Goal: Task Accomplishment & Management: Use online tool/utility

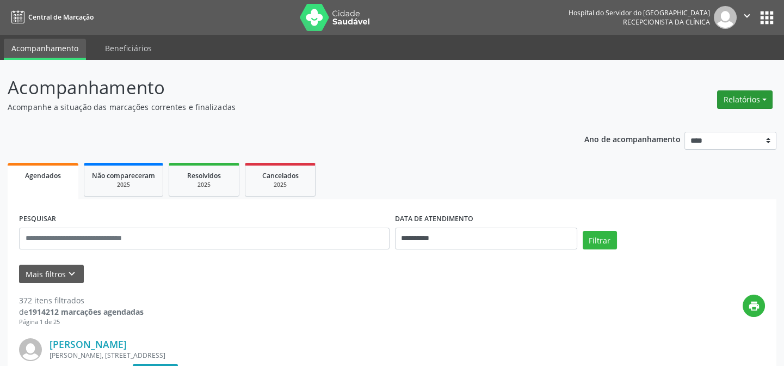
click at [763, 98] on button "Relatórios" at bounding box center [744, 99] width 55 height 18
click at [692, 121] on link "Agendamentos" at bounding box center [716, 122] width 117 height 15
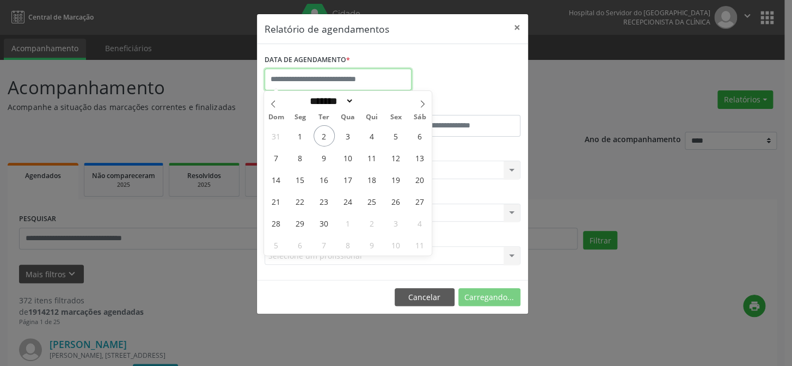
click at [292, 76] on input "text" at bounding box center [337, 80] width 147 height 22
click at [324, 134] on span "2" at bounding box center [323, 135] width 21 height 21
type input "**********"
click at [324, 134] on span "2" at bounding box center [323, 135] width 21 height 21
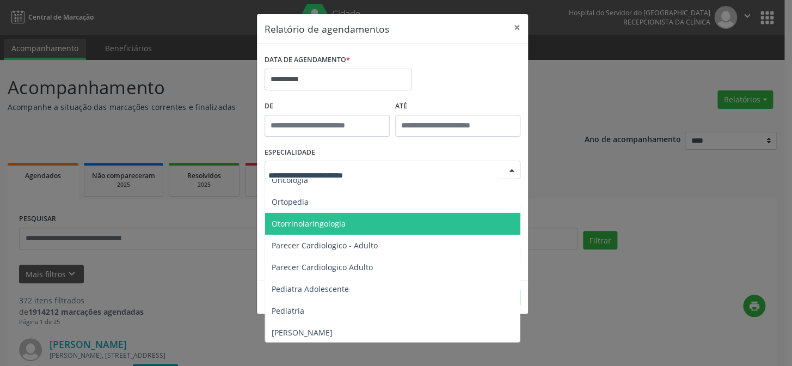
scroll to position [1434, 0]
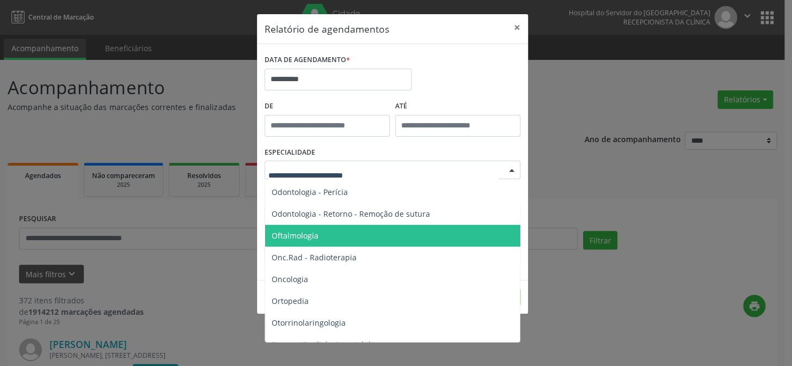
click at [294, 233] on span "Oftalmologia" at bounding box center [294, 235] width 47 height 10
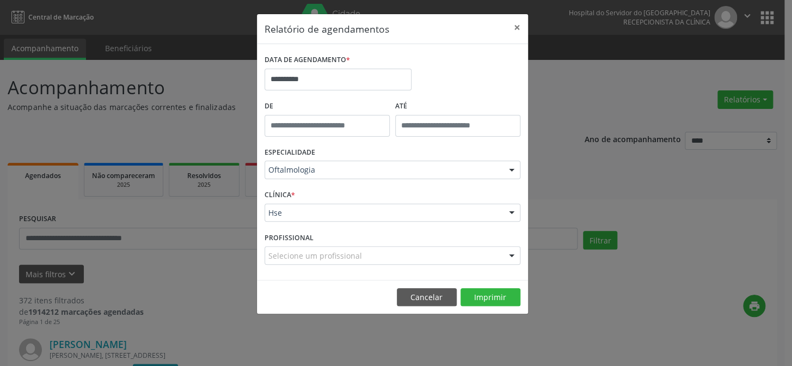
click at [311, 190] on div "CLÍNICA * Hse Hse Nenhum resultado encontrado para: " " Não há nenhuma opção pa…" at bounding box center [392, 208] width 261 height 42
click at [313, 205] on div "Hse" at bounding box center [392, 212] width 256 height 18
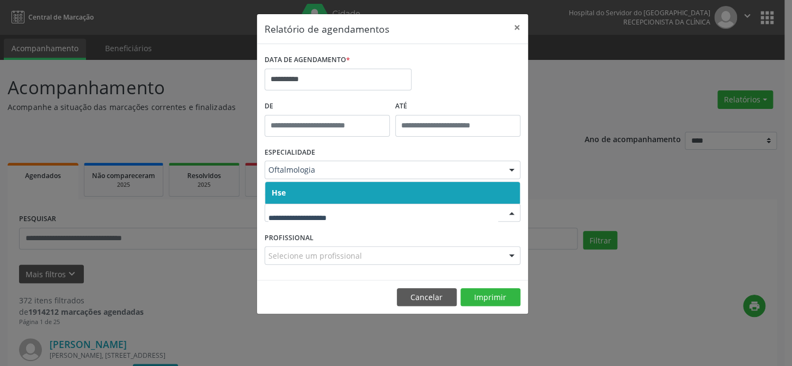
click at [314, 190] on span "Hse" at bounding box center [392, 193] width 255 height 22
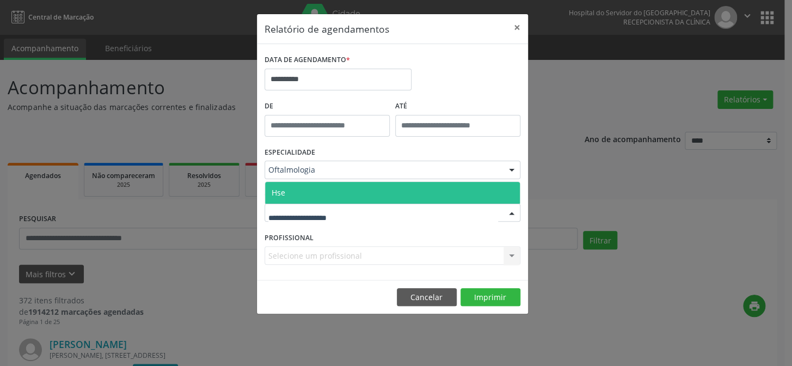
click at [313, 193] on span "Hse" at bounding box center [392, 193] width 255 height 22
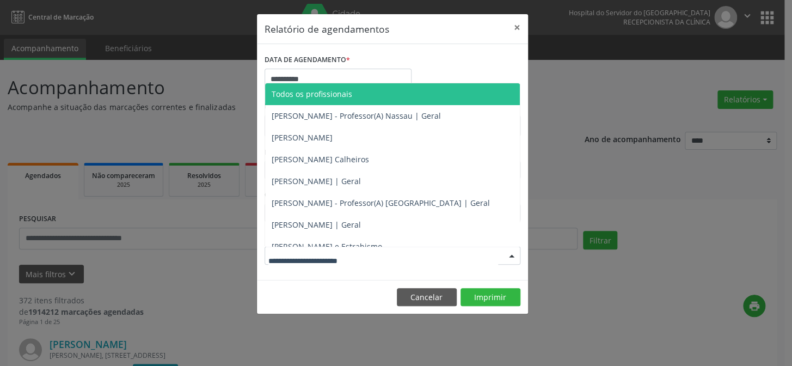
click at [310, 248] on div at bounding box center [392, 255] width 256 height 18
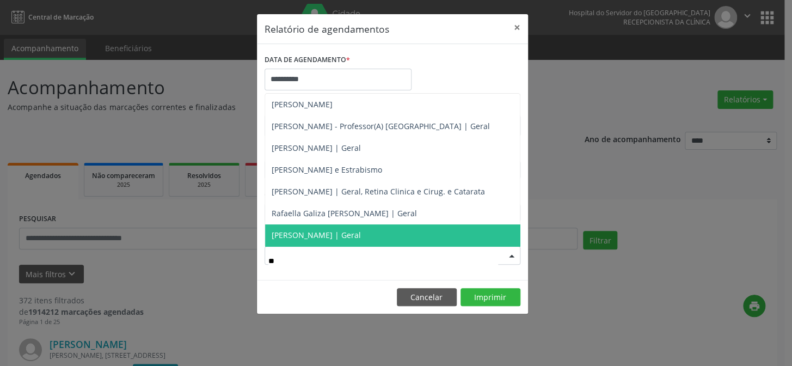
type input "***"
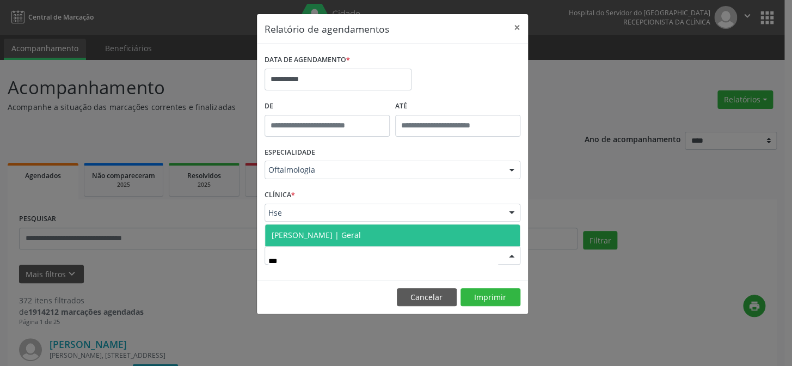
click at [292, 233] on span "[PERSON_NAME] | Geral" at bounding box center [315, 235] width 89 height 10
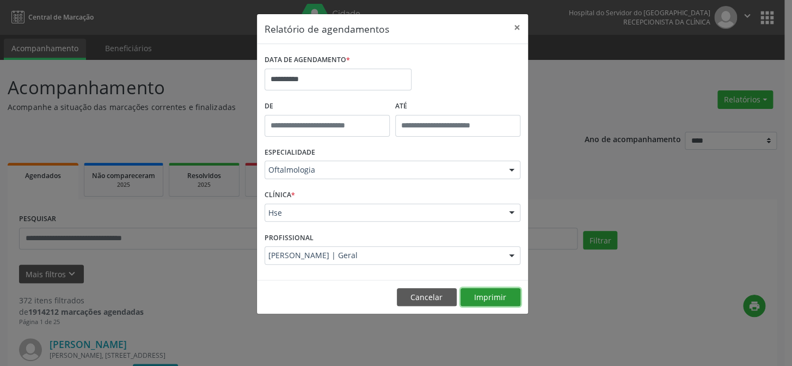
click at [484, 295] on button "Imprimir" at bounding box center [490, 297] width 60 height 18
